Goal: Information Seeking & Learning: Learn about a topic

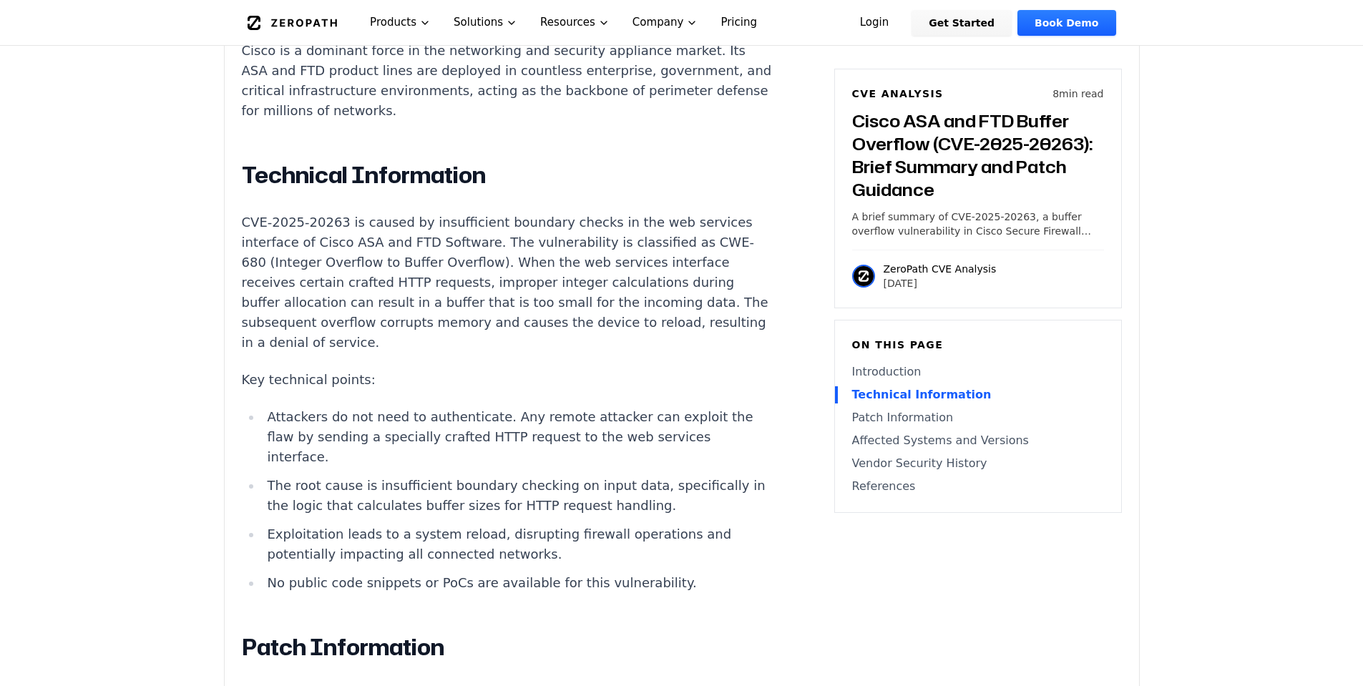
scroll to position [1116, 0]
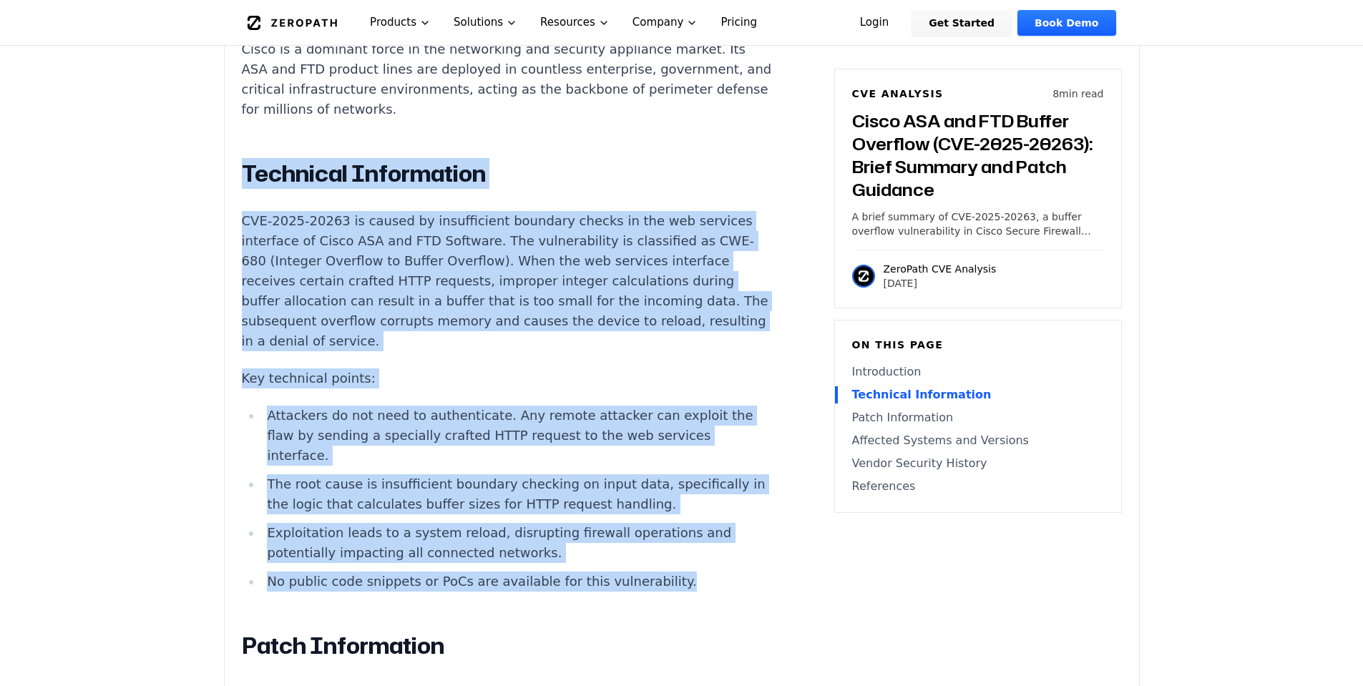
drag, startPoint x: 659, startPoint y: 522, endPoint x: 220, endPoint y: 153, distance: 573.5
copy div "Technical Information CVE-2025-20263 is caused by insufficient boundary checks …"
click at [548, 474] on li "The root cause is insufficient boundary checking on input data, specifically in…" at bounding box center [518, 494] width 512 height 40
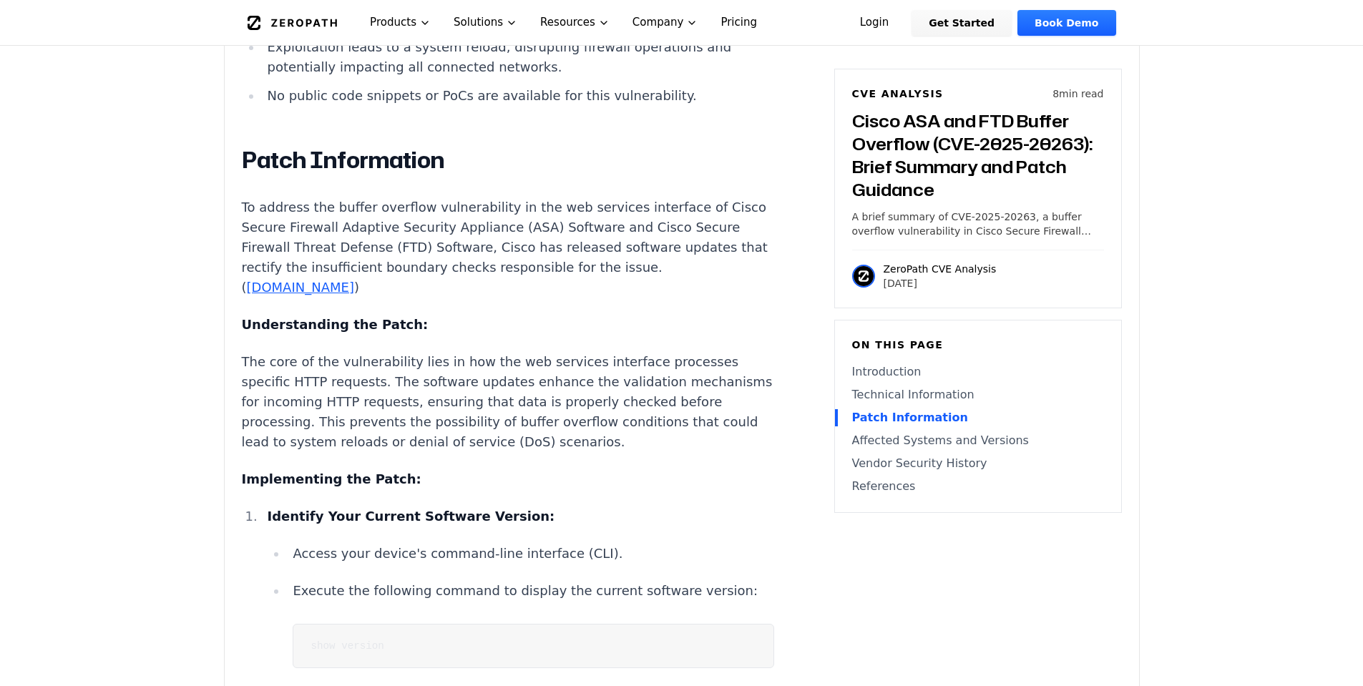
scroll to position [1632, 0]
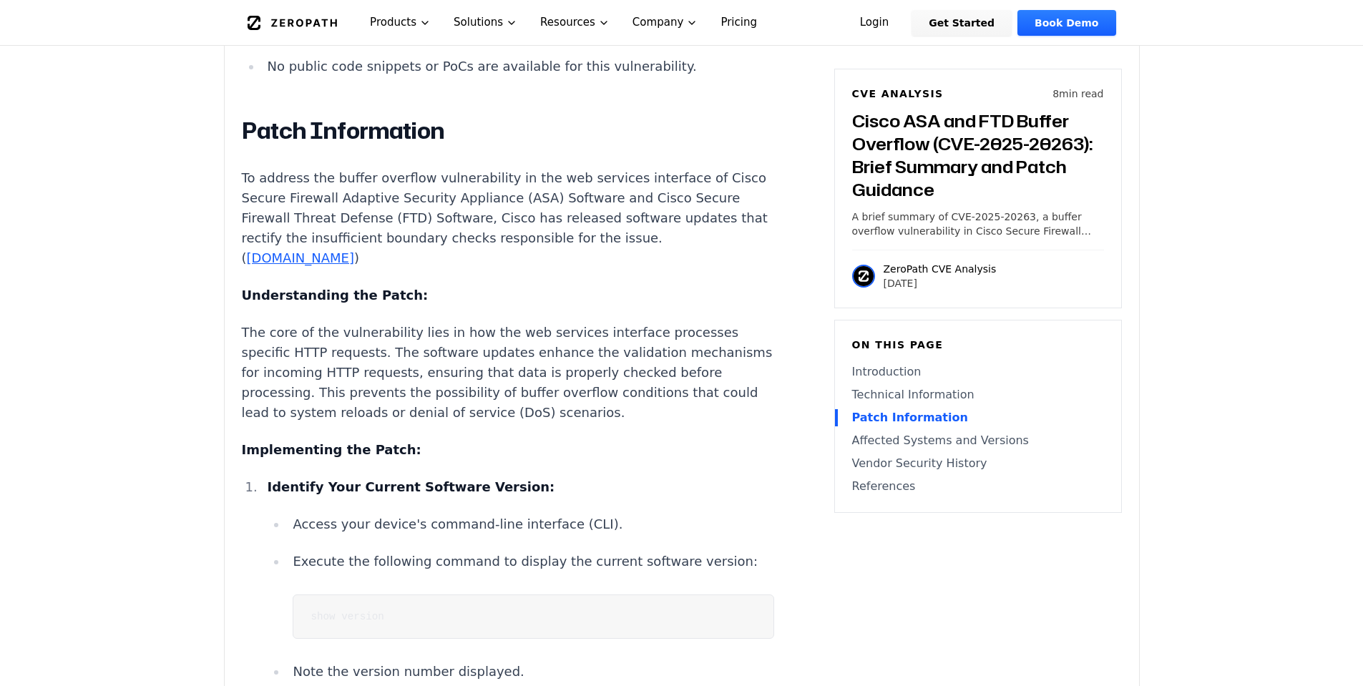
click at [553, 595] on pre "show version" at bounding box center [533, 617] width 481 height 44
click at [1023, 586] on div "Experimental AI-Generated Content This CVE analysis is an experimental publicat…" at bounding box center [682, 418] width 915 height 3245
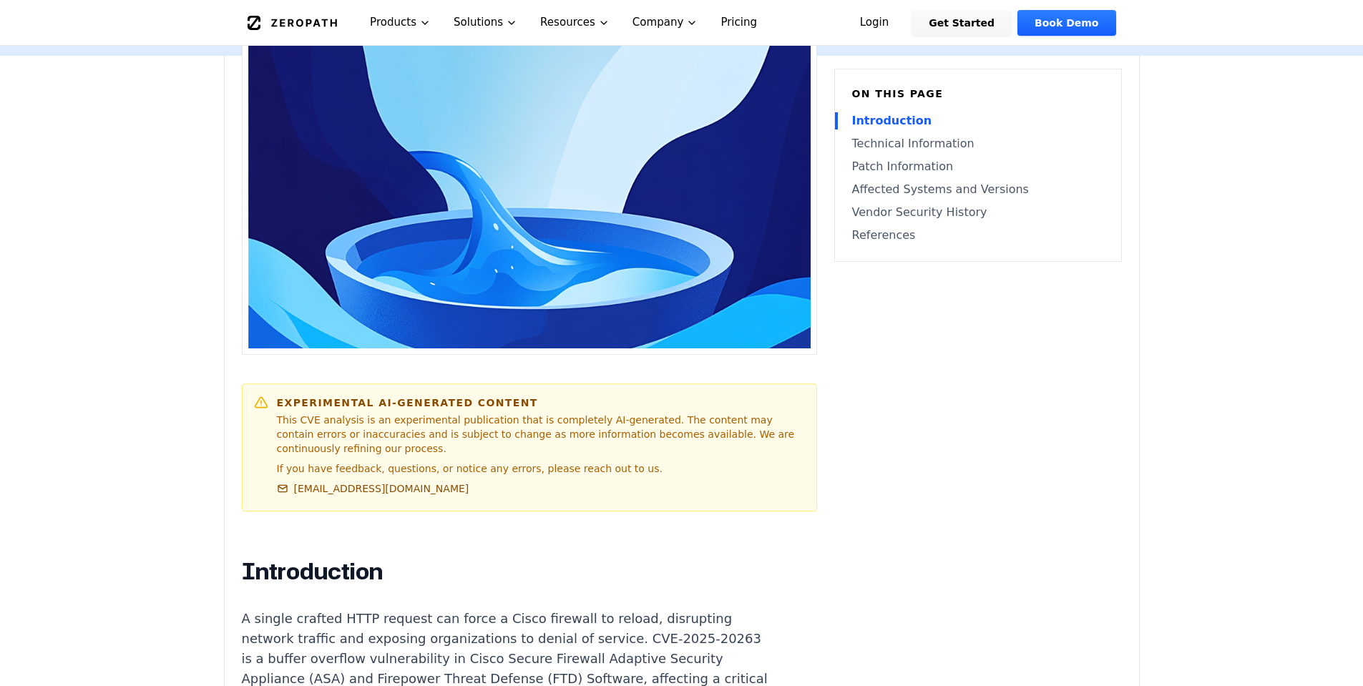
scroll to position [0, 0]
